Goal: Obtain resource: Download file/media

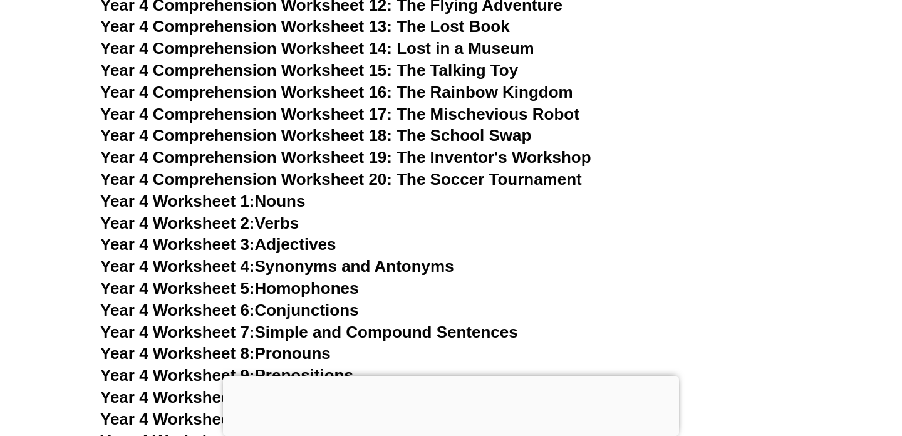
scroll to position [5195, 0]
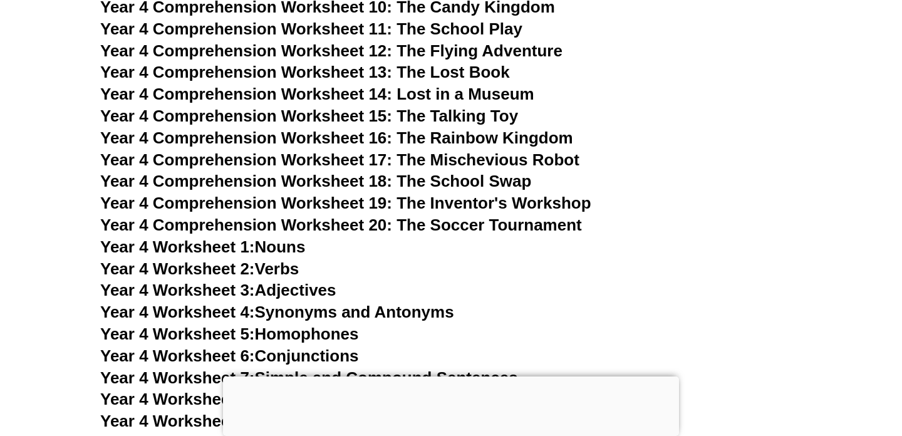
click at [430, 113] on span "Year 4 Comprehension Worksheet 15: The Talking Toy" at bounding box center [309, 116] width 418 height 19
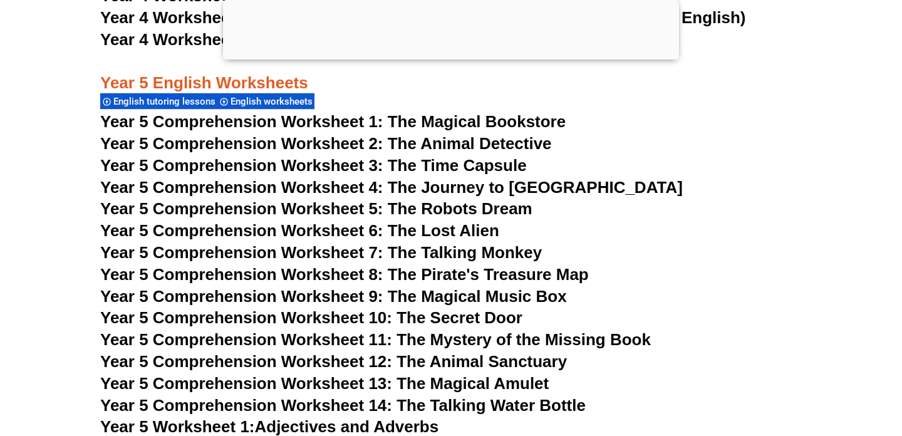
scroll to position [5979, 0]
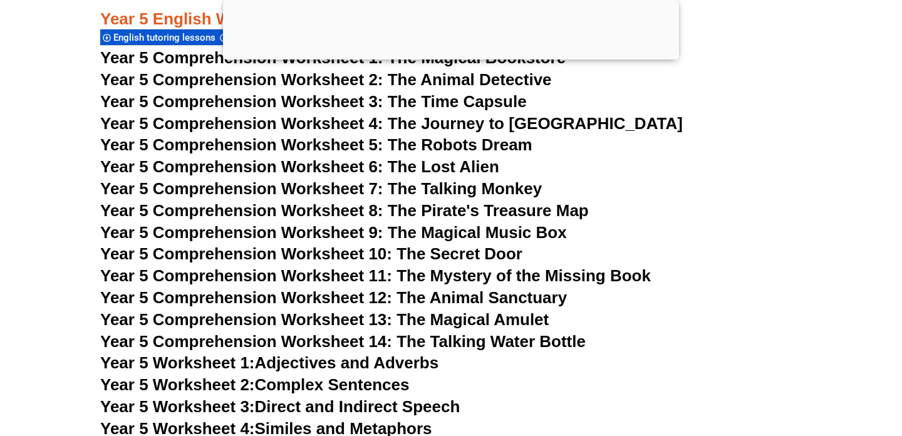
click at [401, 208] on span "Year 5 Comprehension Worksheet 8: The Pirate's Treasure Map" at bounding box center [344, 210] width 489 height 19
